Goal: Navigation & Orientation: Locate item on page

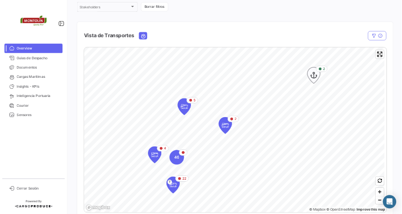
scroll to position [147, 0]
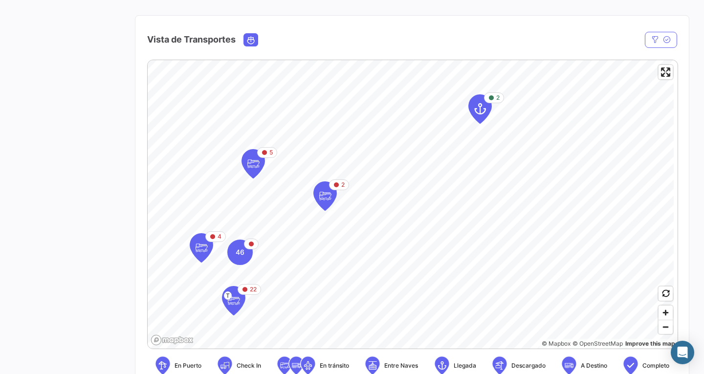
drag, startPoint x: 660, startPoint y: 300, endPoint x: 318, endPoint y: 73, distance: 410.7
click at [318, 52] on div "Vista de Transportes" at bounding box center [411, 34] width 553 height 36
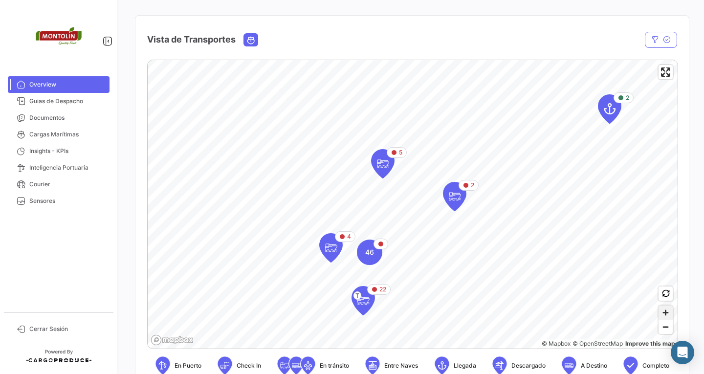
click at [658, 318] on span "Zoom in" at bounding box center [665, 313] width 14 height 14
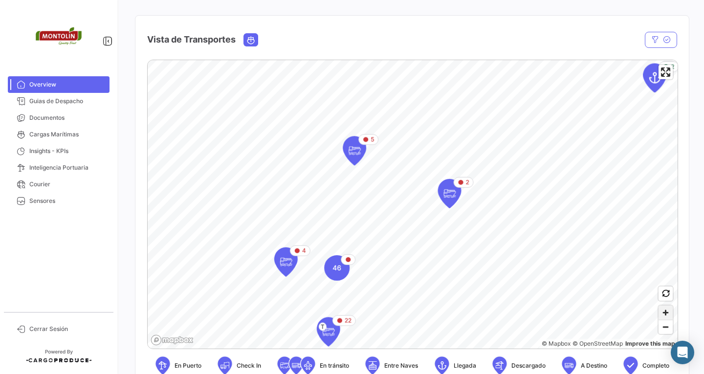
click at [658, 318] on span "Zoom in" at bounding box center [665, 313] width 14 height 14
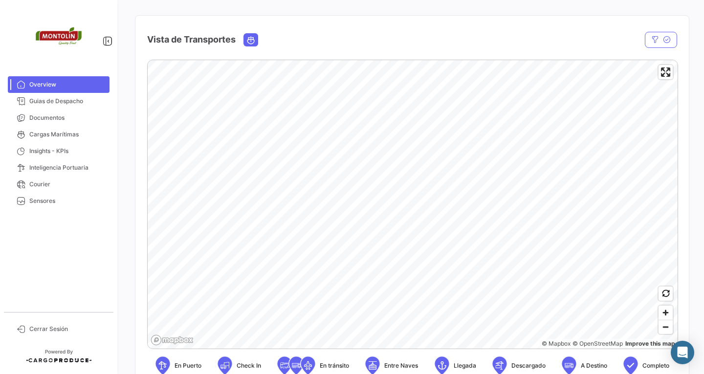
click at [145, 307] on div "© Mapbox © OpenStreetMap Improve this map En Puerto Check In En [PERSON_NAME] E…" at bounding box center [411, 221] width 553 height 339
click at [662, 328] on span "Zoom out" at bounding box center [665, 327] width 14 height 14
drag, startPoint x: 473, startPoint y: 177, endPoint x: 498, endPoint y: 199, distance: 33.2
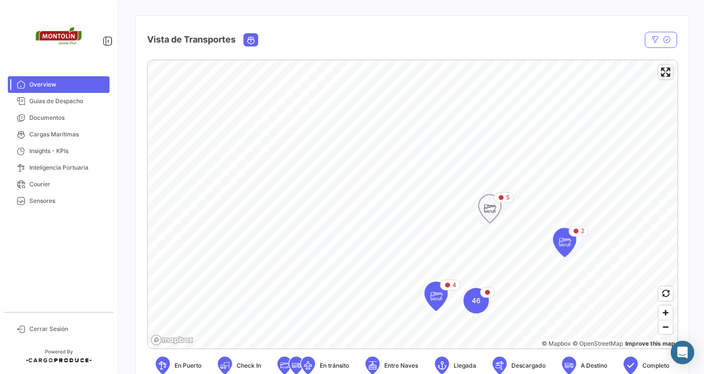
click at [498, 199] on div "5" at bounding box center [504, 197] width 20 height 11
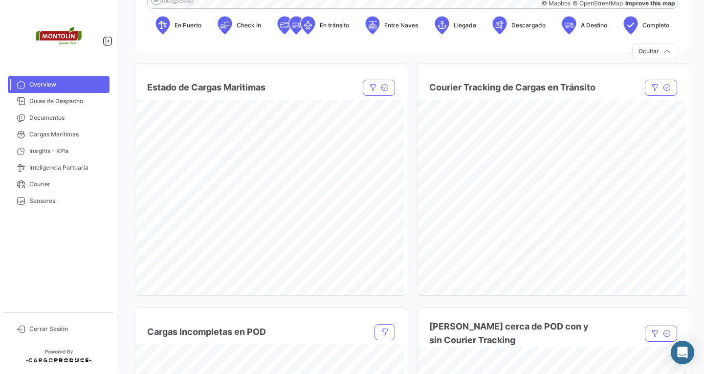
scroll to position [489, 0]
